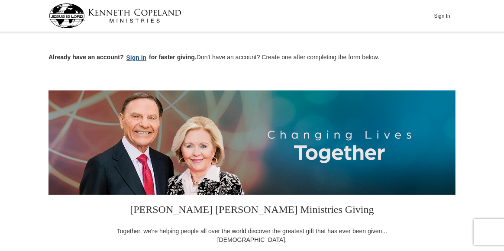
click at [135, 57] on button "Sign in" at bounding box center [137, 58] width 26 height 10
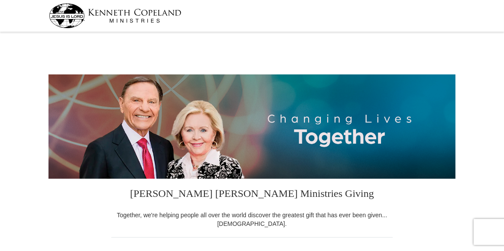
select select "CO"
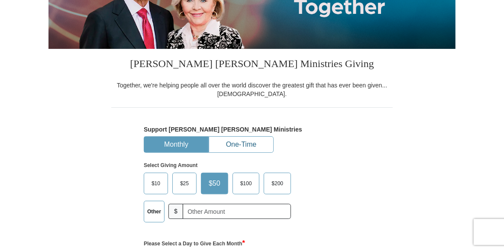
click at [234, 146] on button "One-Time" at bounding box center [241, 145] width 64 height 16
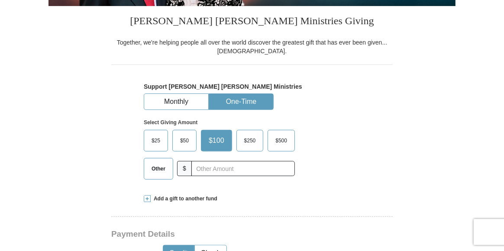
scroll to position [217, 0]
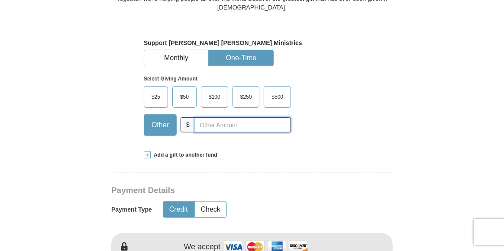
click at [197, 123] on input "text" at bounding box center [243, 124] width 96 height 15
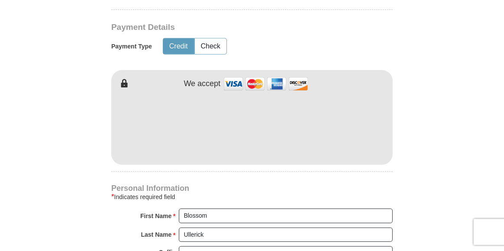
scroll to position [390, 0]
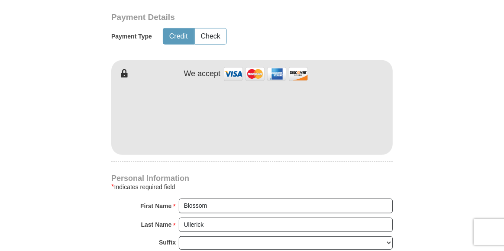
type input "5000.00"
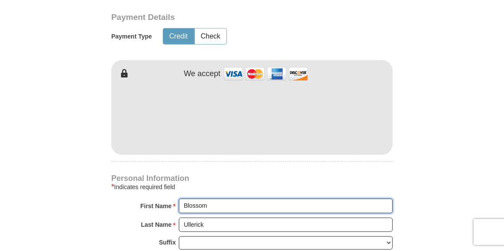
drag, startPoint x: 212, startPoint y: 206, endPoint x: 147, endPoint y: 206, distance: 64.6
click at [147, 206] on div "First Name * Blossom Please enter First Name" at bounding box center [252, 208] width 282 height 19
type input "[PERSON_NAME]/Blossom"
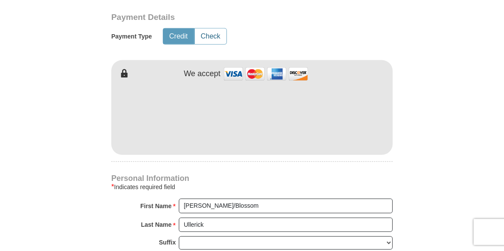
click at [204, 39] on button "Check" at bounding box center [211, 37] width 32 height 16
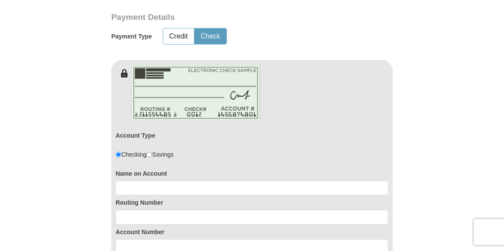
scroll to position [433, 0]
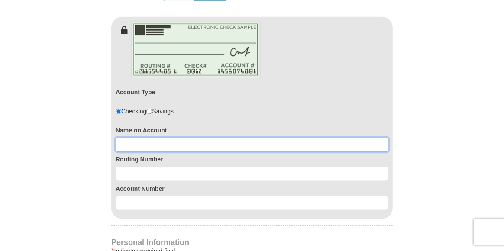
click at [129, 145] on input at bounding box center [252, 145] width 273 height 15
type input "[PERSON_NAME]"
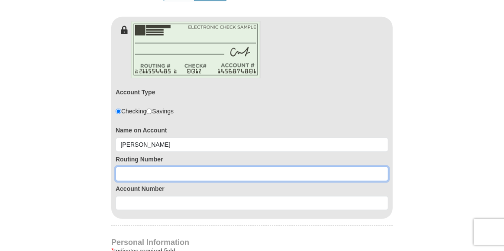
click at [127, 167] on input at bounding box center [252, 174] width 273 height 15
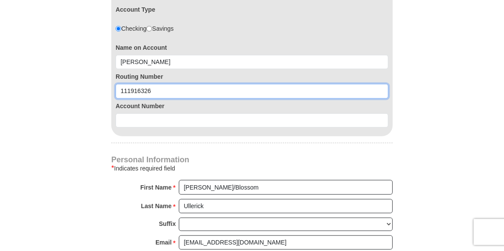
scroll to position [520, 0]
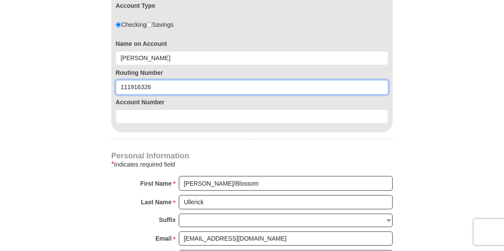
type input "111916326"
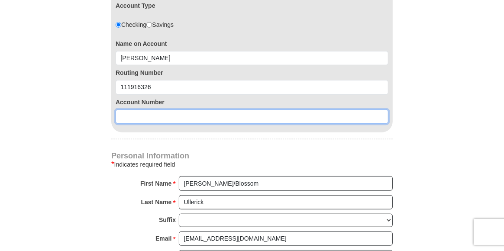
click at [134, 116] on input at bounding box center [252, 117] width 273 height 15
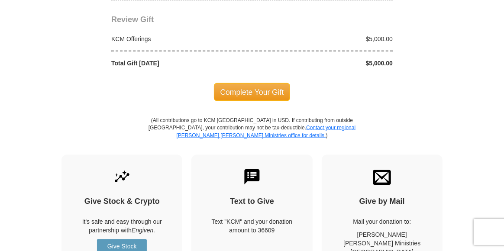
scroll to position [910, 0]
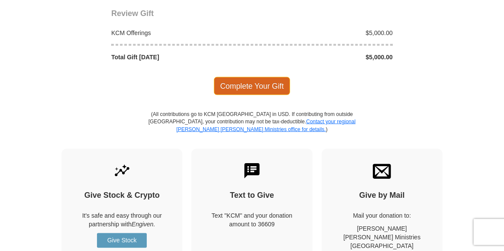
type input "4000819727"
click at [238, 85] on span "Complete Your Gift" at bounding box center [252, 86] width 77 height 18
